Goal: Information Seeking & Learning: Learn about a topic

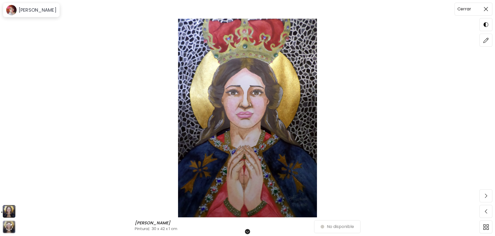
click at [488, 9] on span at bounding box center [485, 9] width 11 height 11
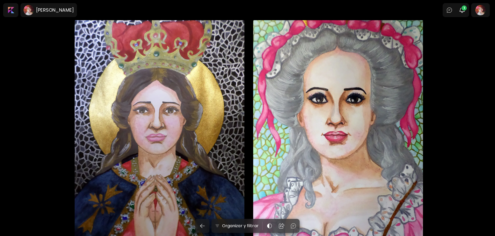
click at [209, 85] on div "[PERSON_NAME] 30 x 42 cm" at bounding box center [160, 141] width 170 height 242
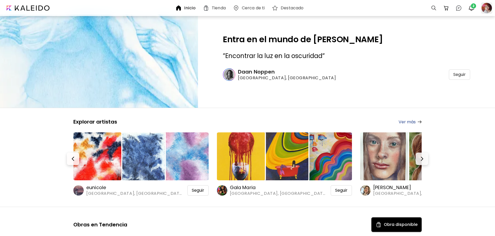
click at [492, 4] on div at bounding box center [486, 7] width 11 height 11
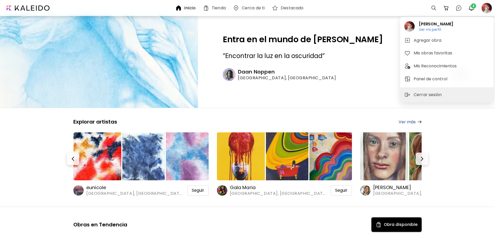
click at [488, 6] on div at bounding box center [247, 118] width 495 height 236
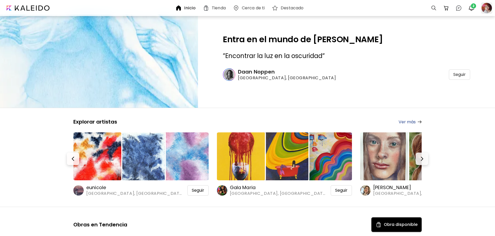
click at [489, 9] on div at bounding box center [486, 7] width 11 height 11
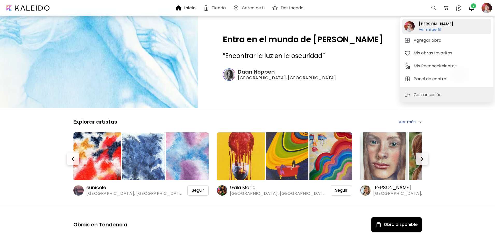
click at [443, 25] on h2 "[PERSON_NAME]" at bounding box center [435, 24] width 34 height 6
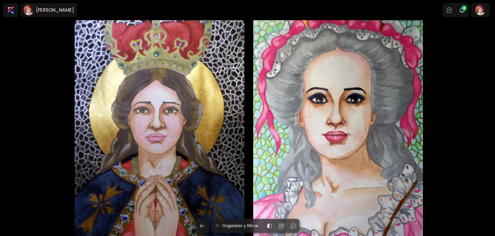
click at [153, 155] on div "[PERSON_NAME] 30 x 42 cm" at bounding box center [160, 141] width 170 height 242
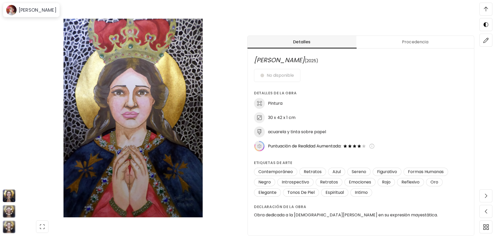
scroll to position [414, 0]
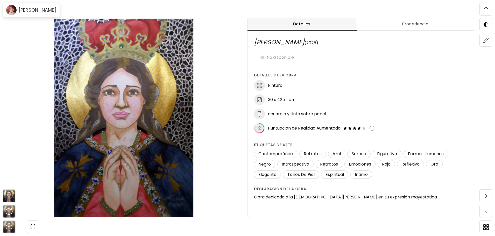
click at [265, 194] on h6 "Obra dedicada a la [DEMOGRAPHIC_DATA][PERSON_NAME] en su expresión mayestática." at bounding box center [361, 197] width 214 height 7
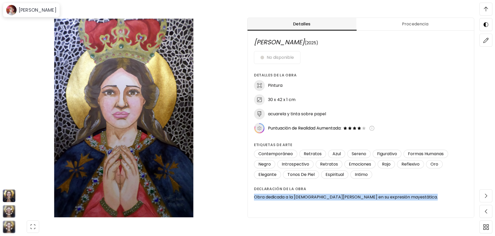
click at [265, 194] on h6 "Obra dedicada a la [DEMOGRAPHIC_DATA][PERSON_NAME] en su expresión mayestática." at bounding box center [361, 197] width 214 height 7
copy p "Obra dedicada a la [DEMOGRAPHIC_DATA][PERSON_NAME] en su expresión mayestática."
